Goal: Task Accomplishment & Management: Use online tool/utility

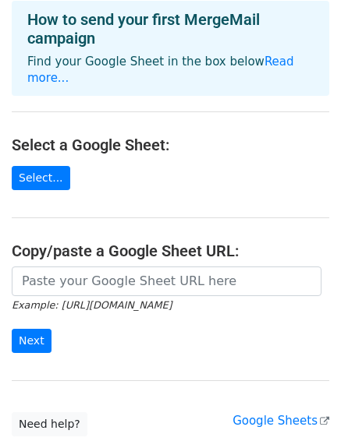
scroll to position [173, 0]
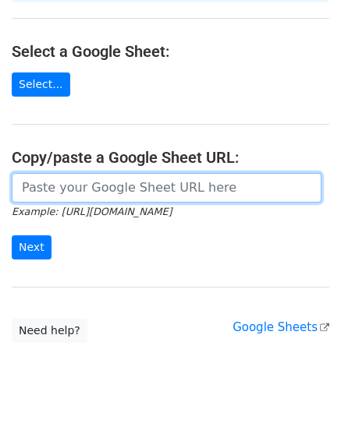
click at [109, 173] on input "url" at bounding box center [166, 188] width 309 height 30
paste input "https://docs.google.com/spreadsheets/d/1GCkbbpJl-aASkdA6PSv6vWM4UuhqHmUyPHhCoOA…"
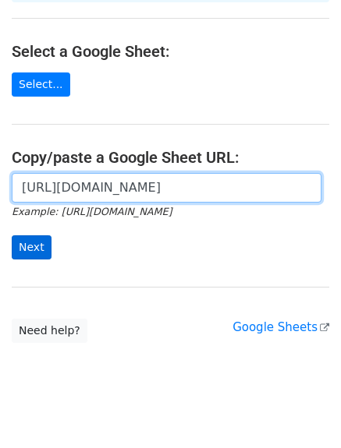
type input "https://docs.google.com/spreadsheets/d/1GCkbbpJl-aASkdA6PSv6vWM4UuhqHmUyPHhCoOA…"
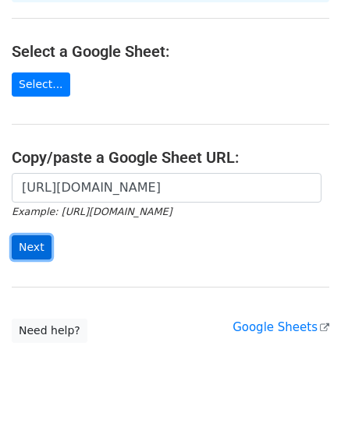
click at [27, 237] on input "Next" at bounding box center [32, 247] width 40 height 24
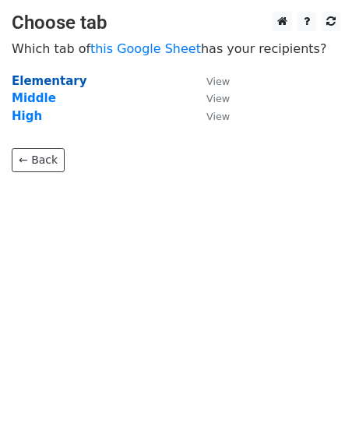
click at [48, 81] on strong "Elementary" at bounding box center [50, 81] width 76 height 14
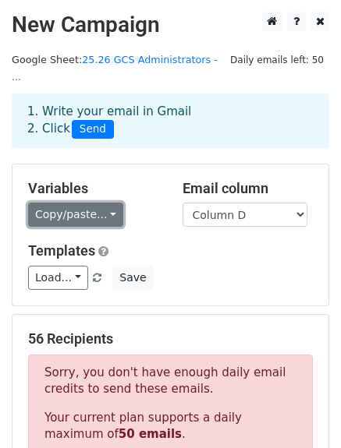
click at [80, 203] on link "Copy/paste..." at bounding box center [75, 215] width 95 height 24
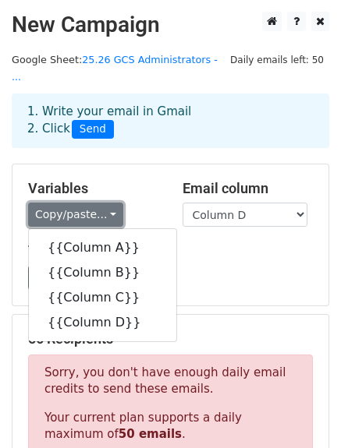
click at [80, 203] on link "Copy/paste..." at bounding box center [75, 215] width 95 height 24
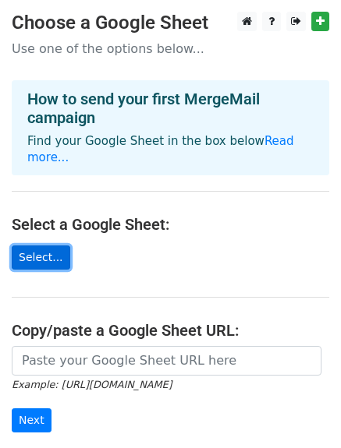
click at [30, 246] on link "Select..." at bounding box center [41, 258] width 58 height 24
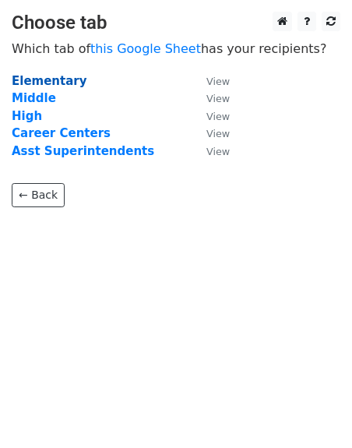
click at [58, 84] on strong "Elementary" at bounding box center [50, 81] width 76 height 14
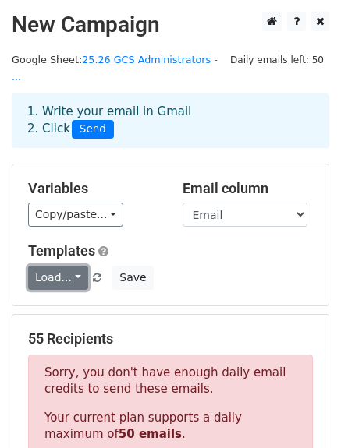
click at [69, 266] on link "Load..." at bounding box center [58, 278] width 60 height 24
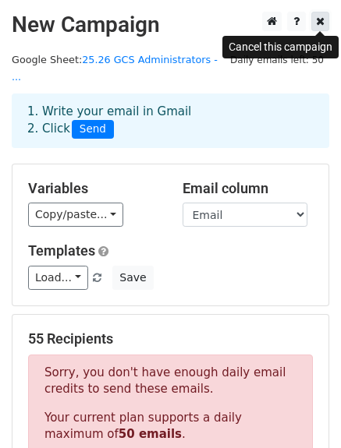
click at [326, 23] on link at bounding box center [320, 21] width 18 height 19
